Goal: Check status: Check status

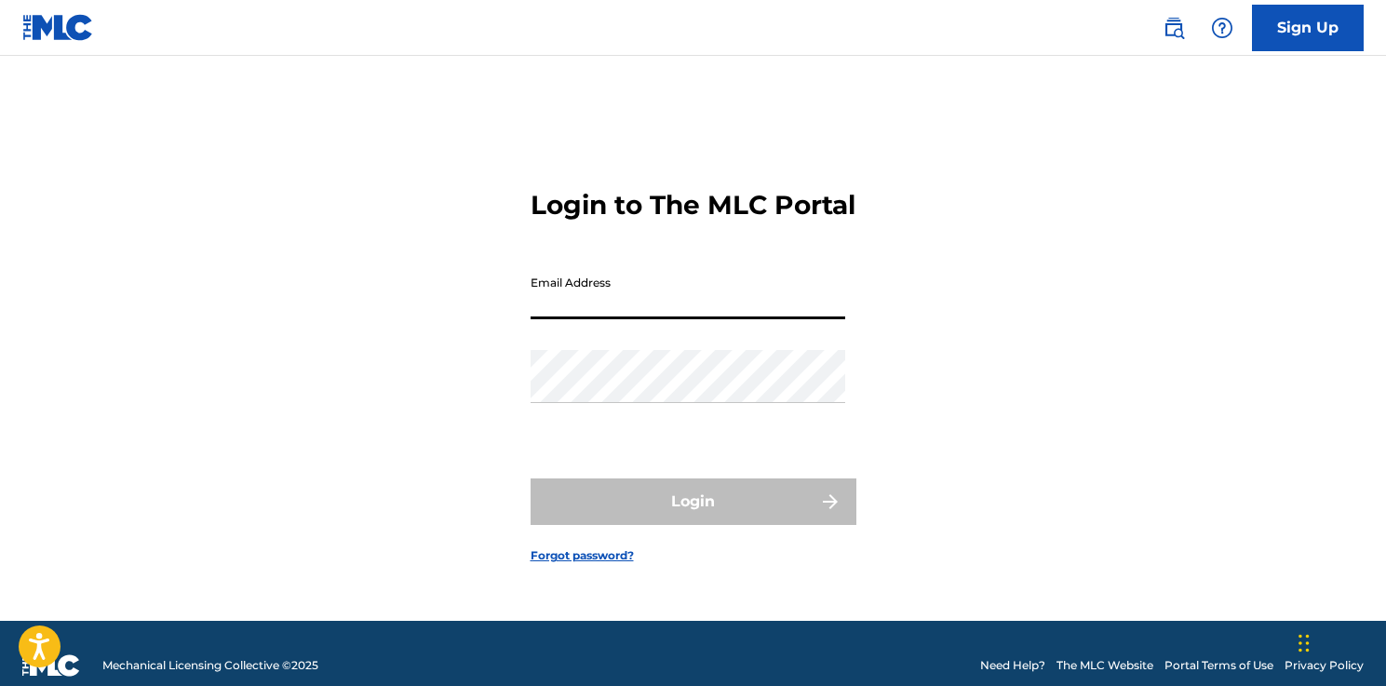
click at [586, 315] on input "Email Address" at bounding box center [687, 292] width 315 height 53
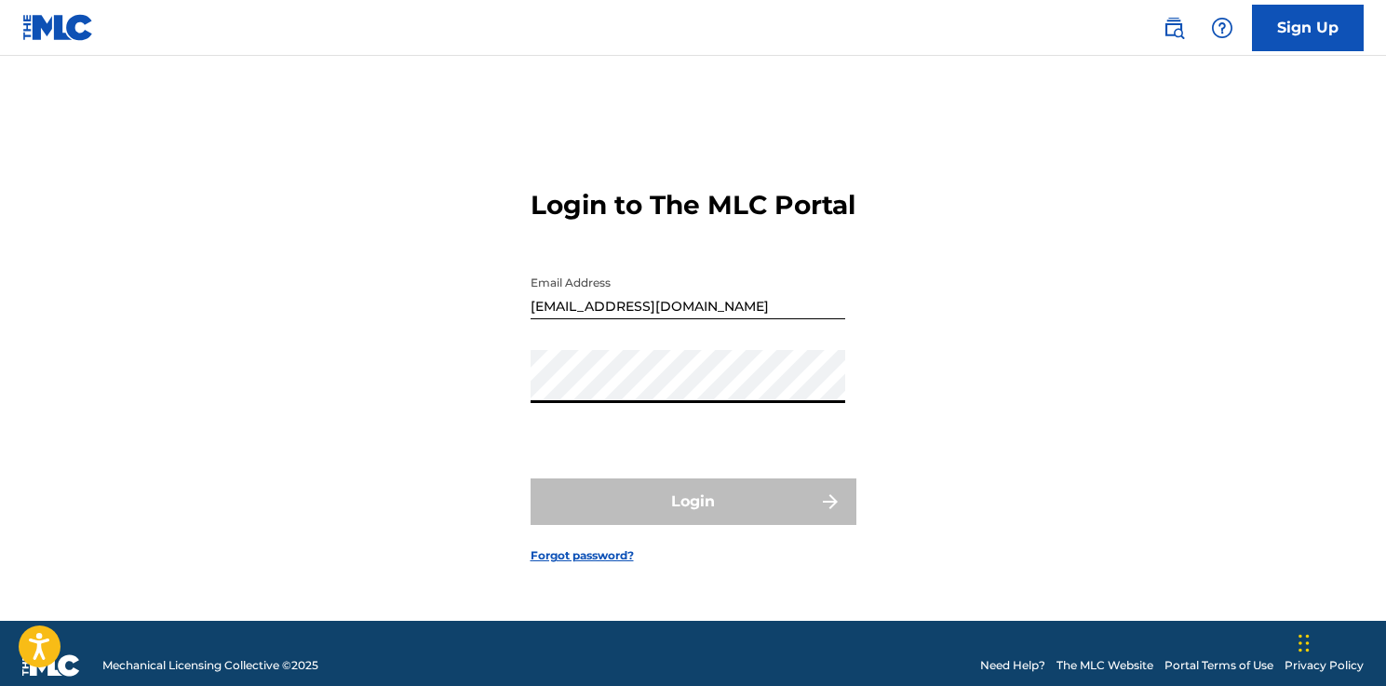
type input "[PERSON_NAME][EMAIL_ADDRESS][PERSON_NAME][DOMAIN_NAME]"
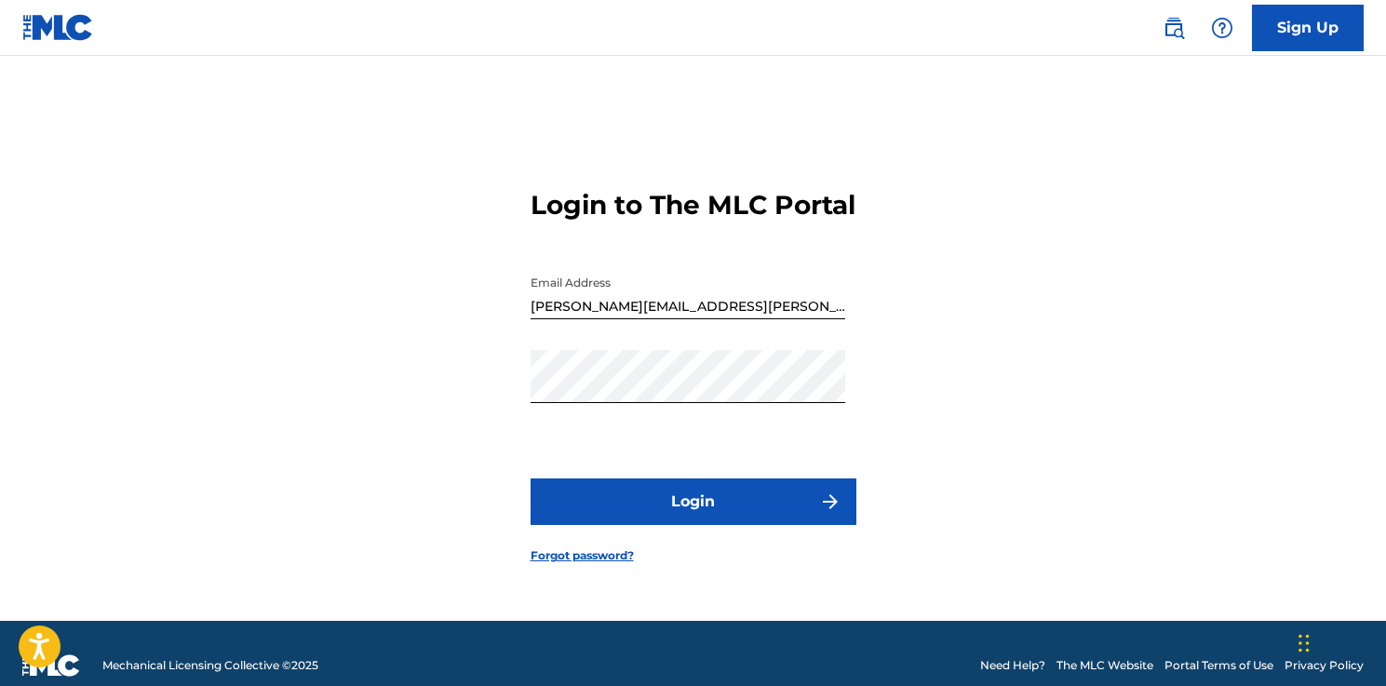
click at [674, 515] on button "Login" at bounding box center [693, 501] width 326 height 47
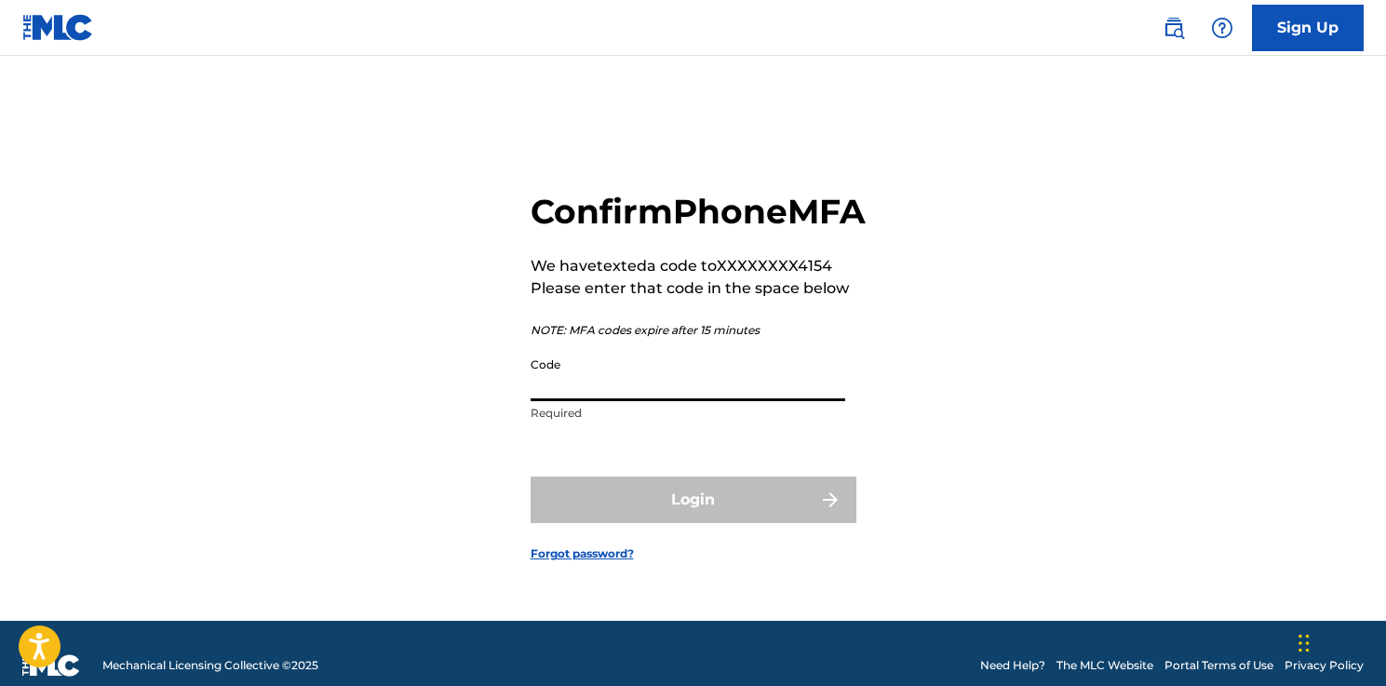
click at [746, 383] on input "Code" at bounding box center [687, 374] width 315 height 53
paste input "339054"
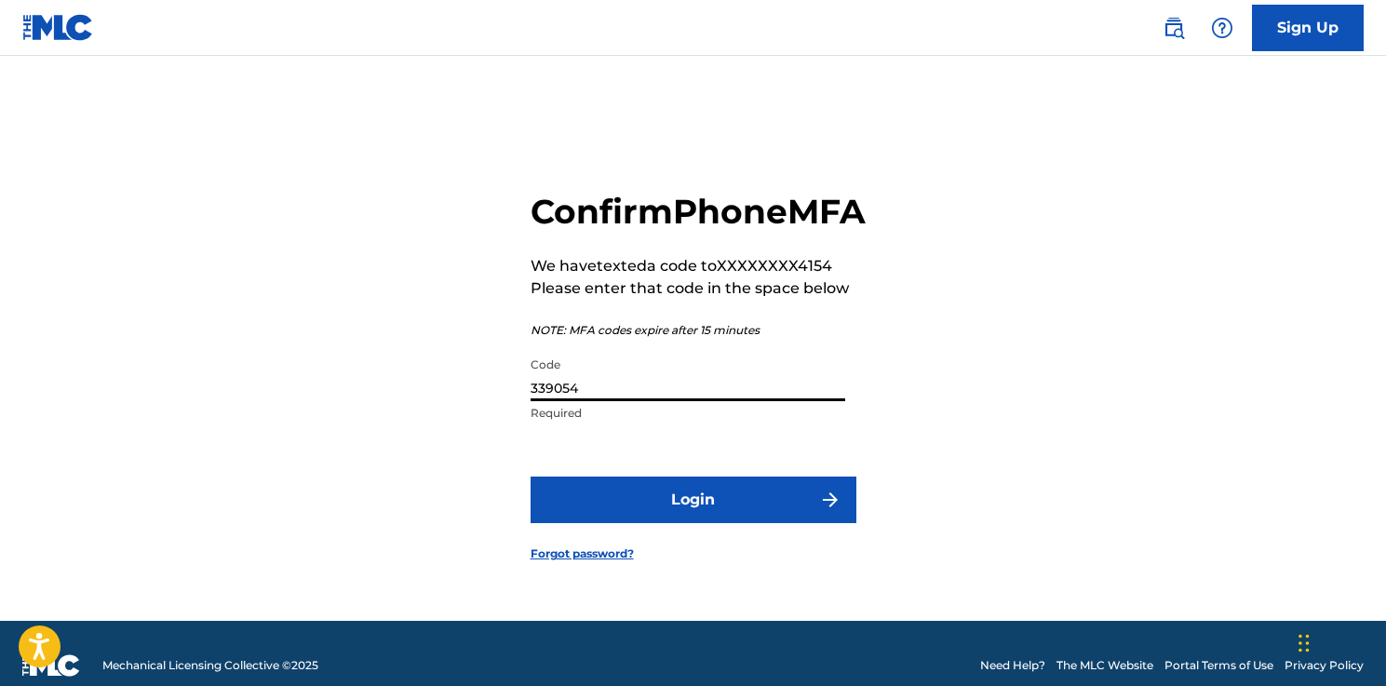
type input "339054"
click at [702, 523] on button "Login" at bounding box center [693, 499] width 326 height 47
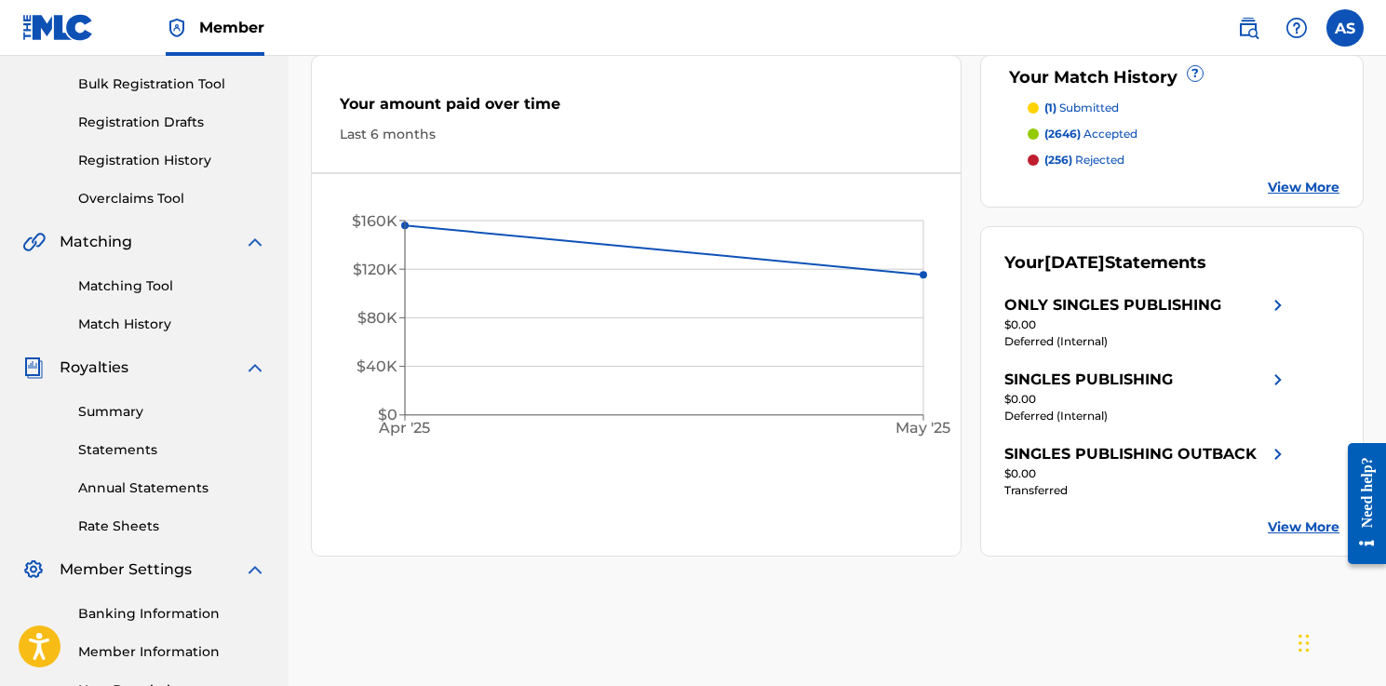
scroll to position [280, 0]
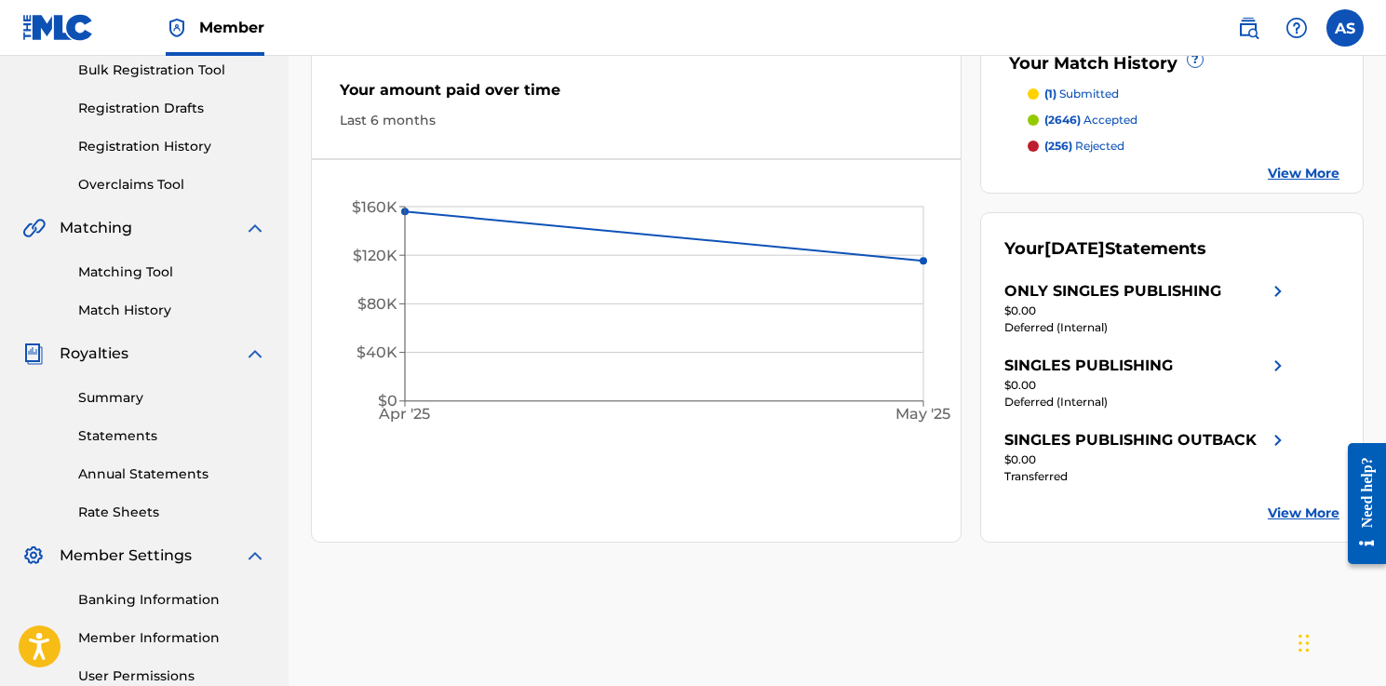
click at [123, 384] on div "Summary Statements Annual Statements Rate Sheets" at bounding box center [144, 443] width 244 height 157
click at [118, 396] on link "Summary" at bounding box center [172, 398] width 188 height 20
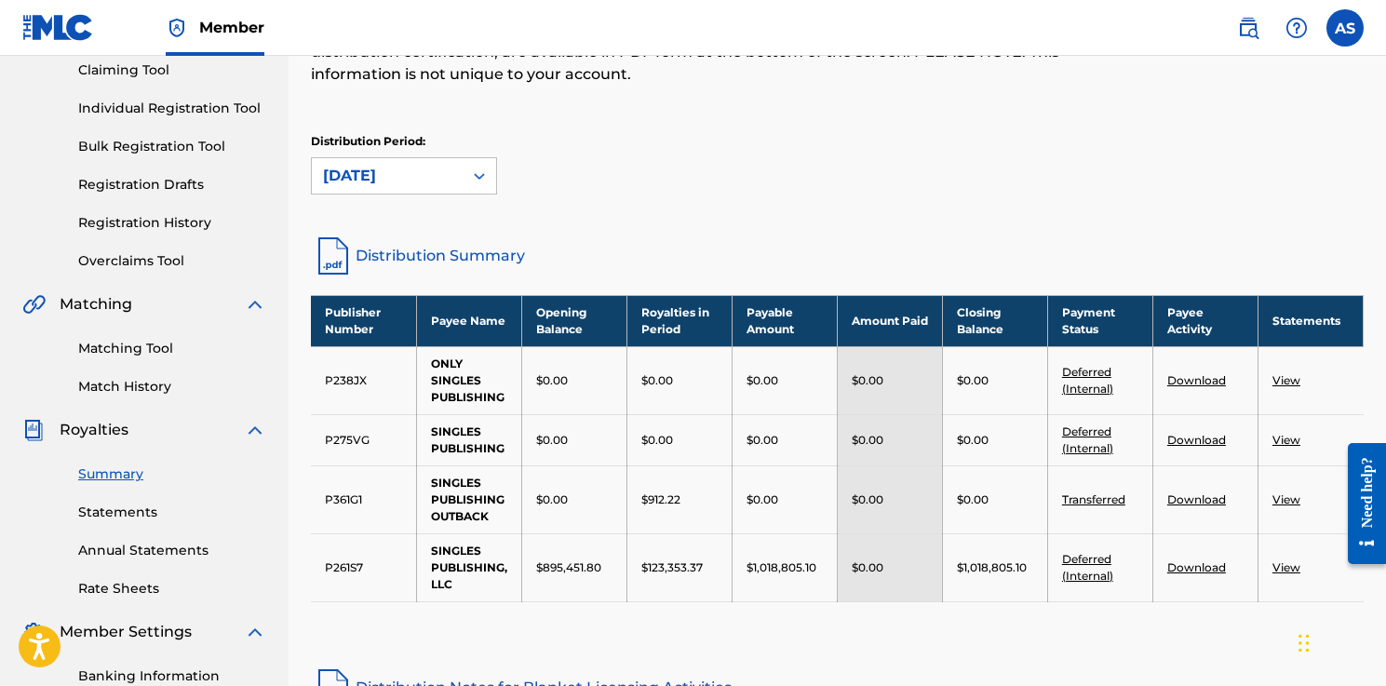
scroll to position [251, 0]
